Goal: Transaction & Acquisition: Purchase product/service

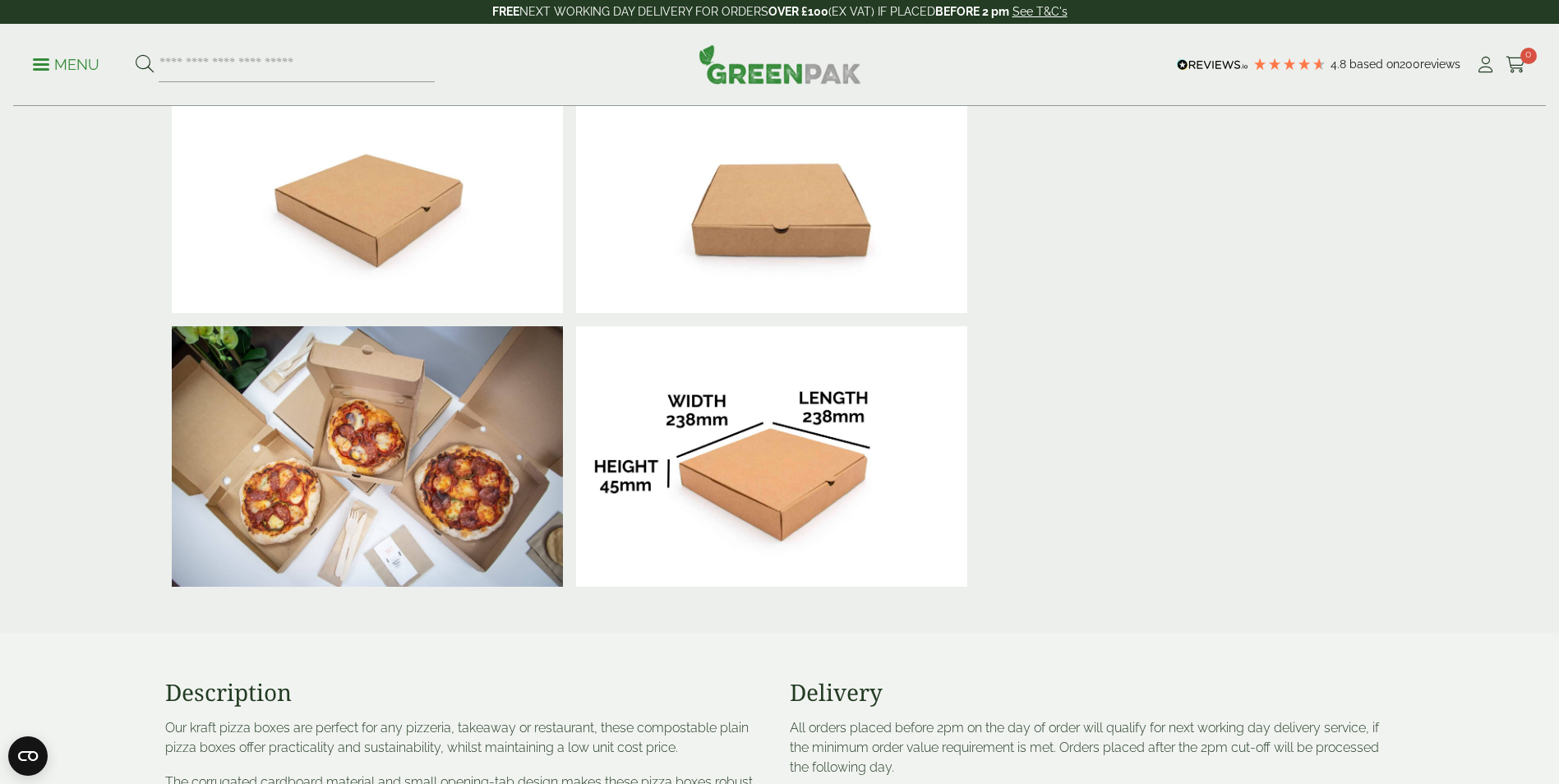
scroll to position [688, 0]
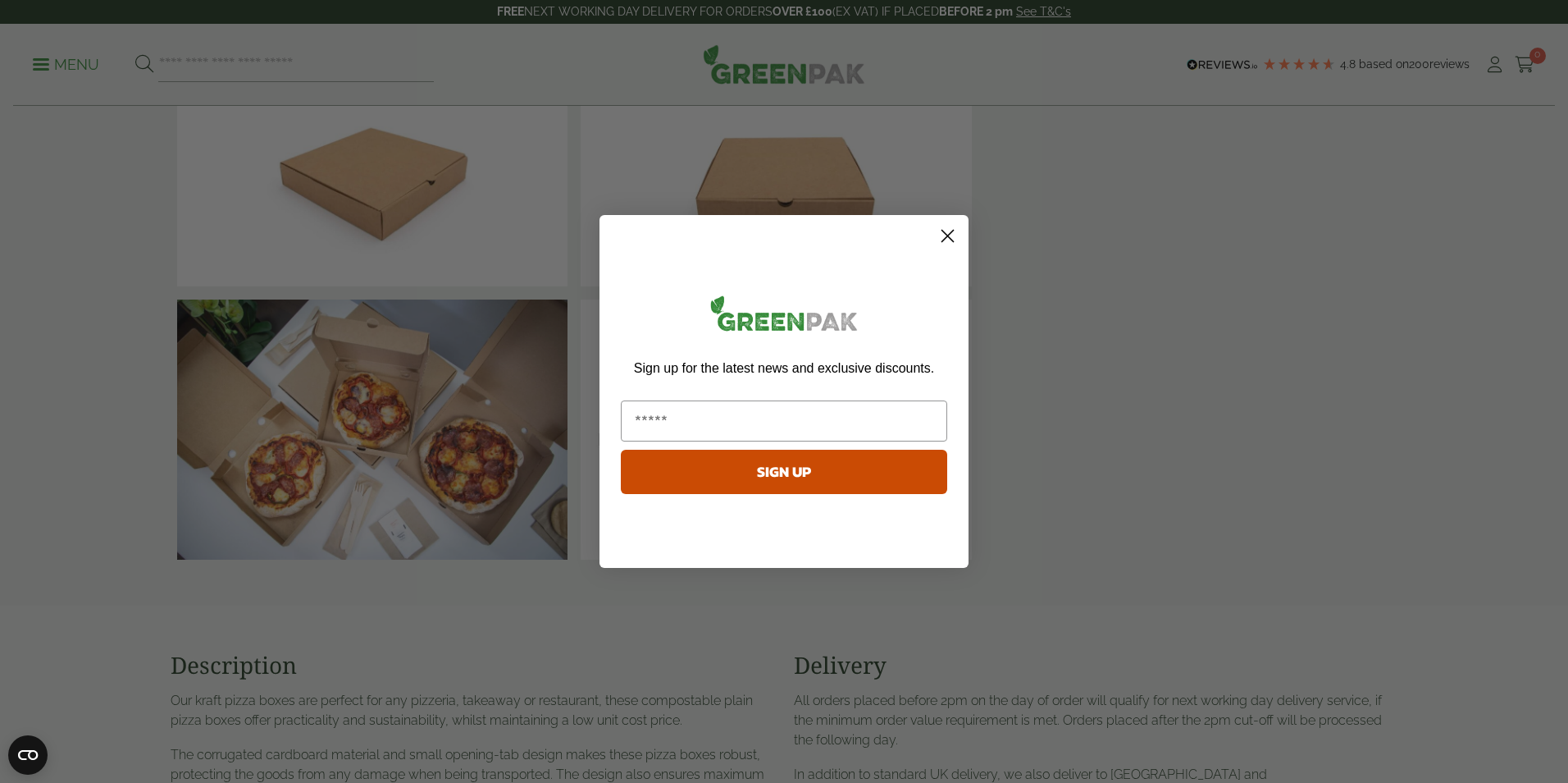
click at [946, 231] on circle "Close dialog" at bounding box center [947, 236] width 27 height 27
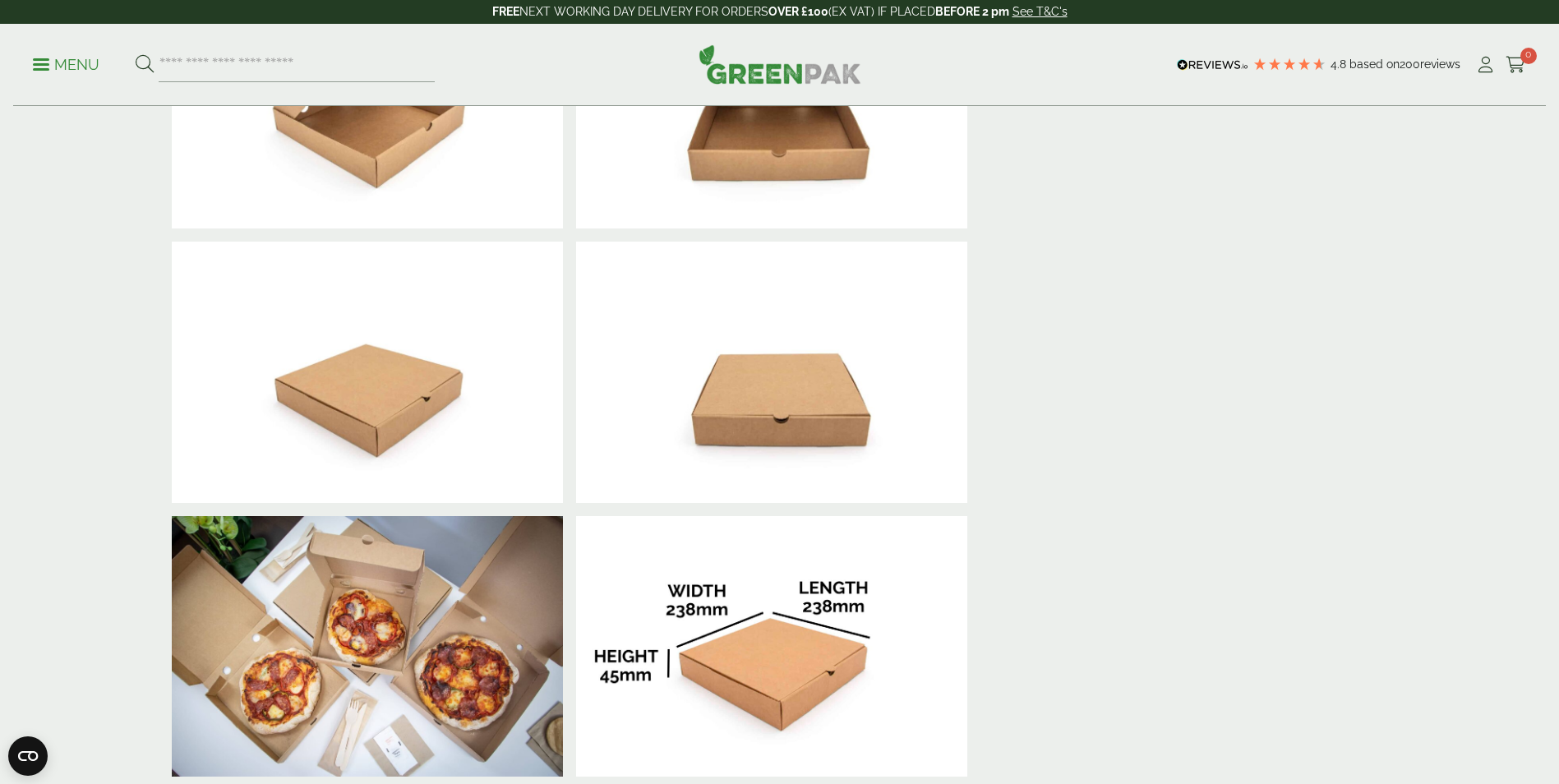
scroll to position [469, 0]
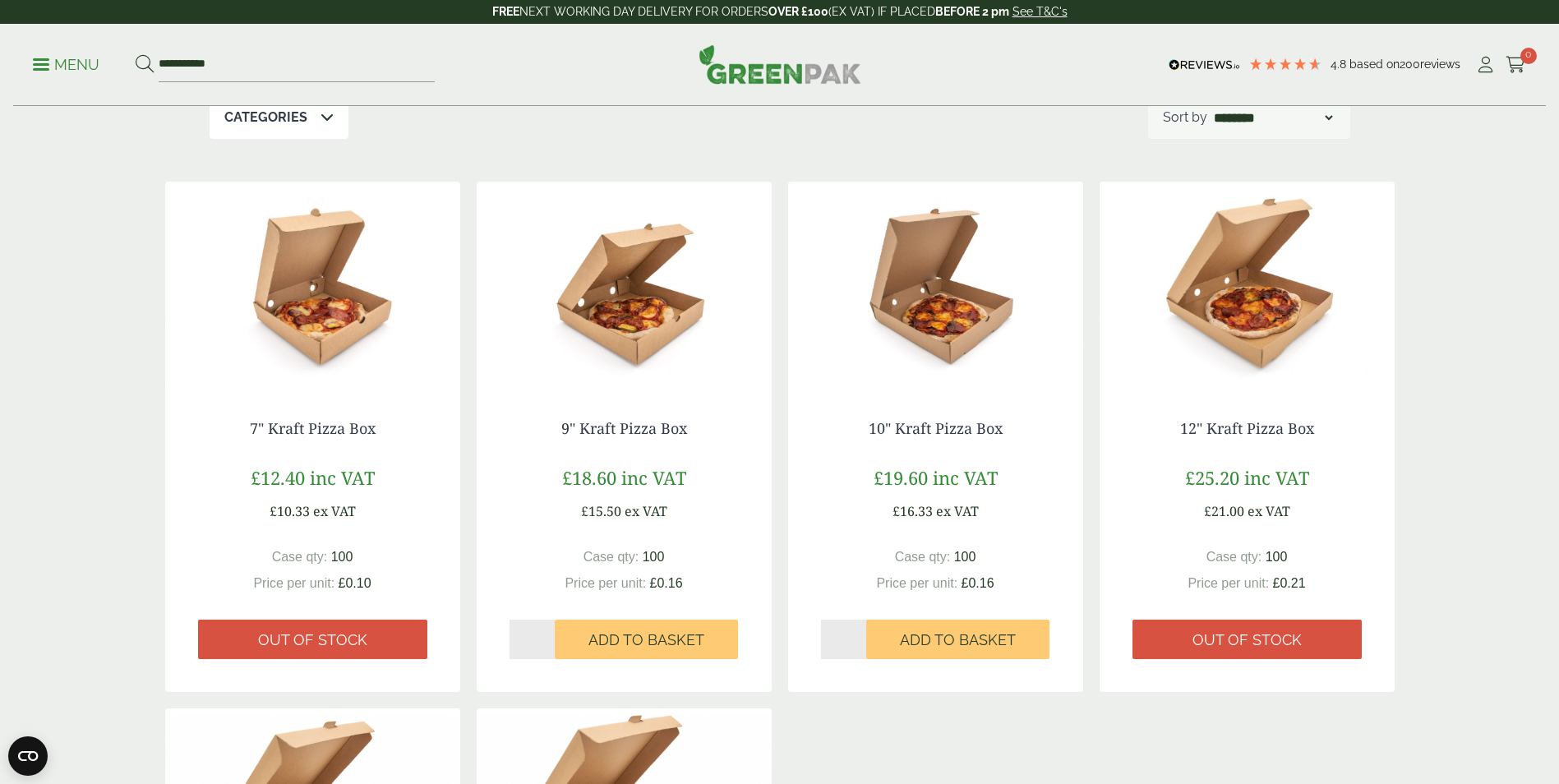
scroll to position [257, 0]
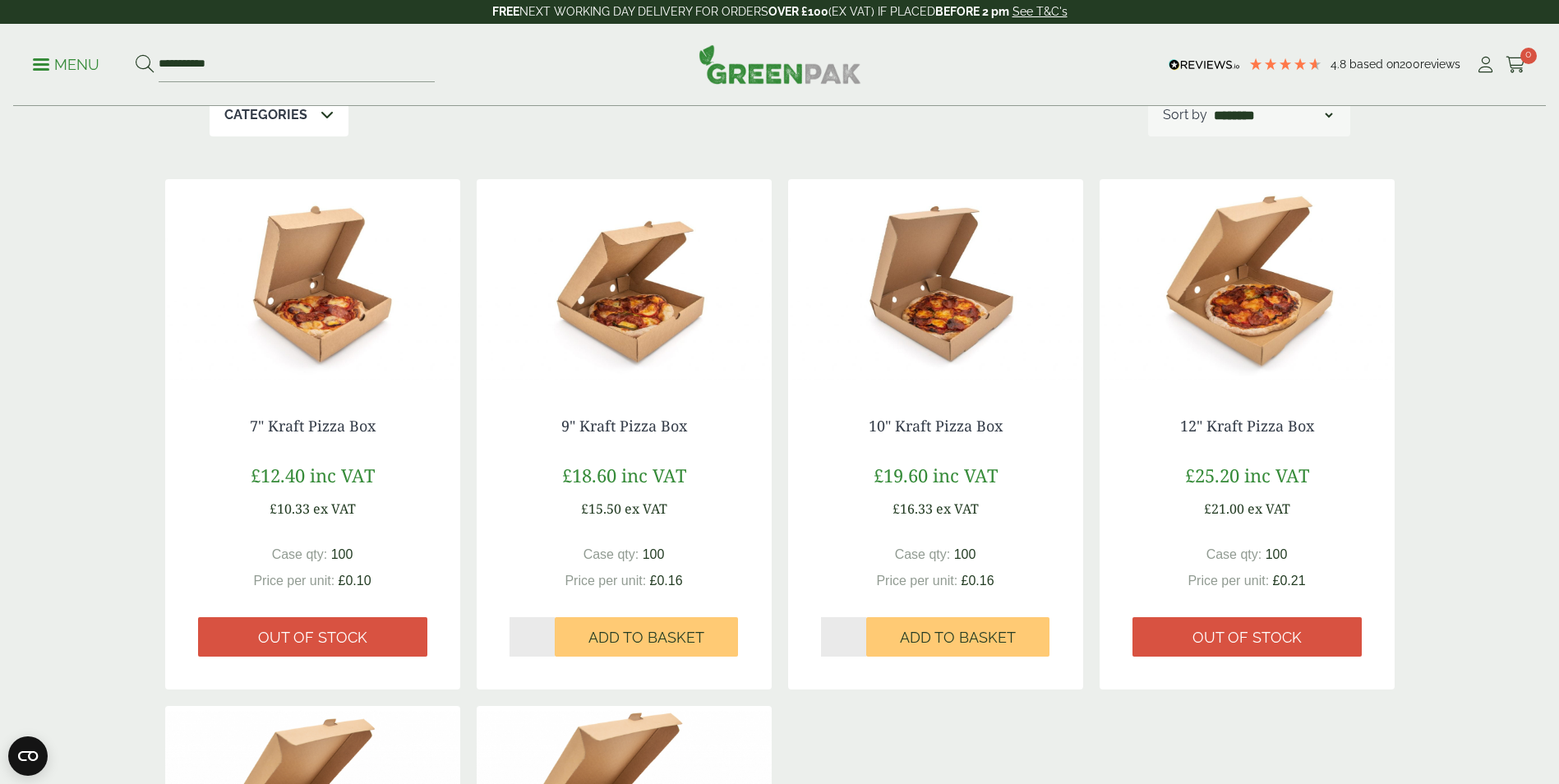
click at [614, 385] on div "9" Kraft Pizza Box £18.60 inc VAT £15.50 ex VAT Case qty: 100 Price per unit: £…" at bounding box center [624, 536] width 295 height 304
